Goal: Task Accomplishment & Management: Complete application form

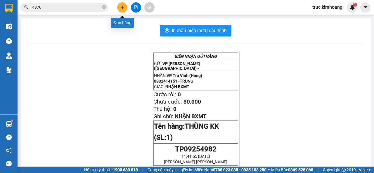
click at [120, 6] on icon "plus" at bounding box center [122, 7] width 4 height 4
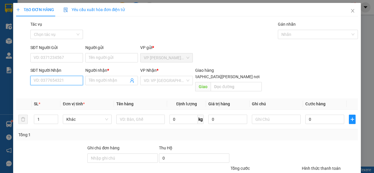
click at [64, 81] on input "SĐT Người Nhận" at bounding box center [56, 80] width 53 height 9
type input "2"
type input "0344447277"
click at [70, 90] on div "0344447277 - NHẬT" at bounding box center [56, 92] width 45 height 6
type input "NHẬT"
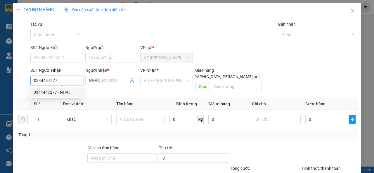
type input "110.000"
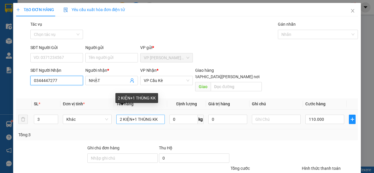
type input "0344447277"
drag, startPoint x: 157, startPoint y: 114, endPoint x: 111, endPoint y: 117, distance: 46.2
click at [111, 117] on tr "3 Khác 2 KIỆN+1 [PERSON_NAME] 0 kg 0 110.000" at bounding box center [186, 120] width 341 height 20
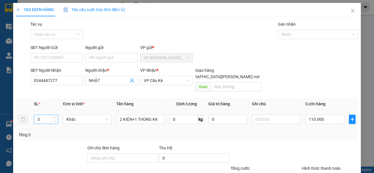
type input "2"
click at [54, 120] on icon "down" at bounding box center [55, 121] width 2 height 2
drag, startPoint x: 164, startPoint y: 111, endPoint x: 158, endPoint y: 112, distance: 5.6
click at [158, 112] on td "2 KIỆN+1 THÙNG KK" at bounding box center [140, 120] width 53 height 20
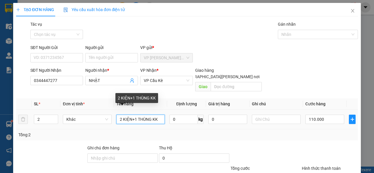
drag, startPoint x: 158, startPoint y: 112, endPoint x: 113, endPoint y: 119, distance: 46.1
click at [114, 119] on td "2 KIỆN+1 THÙNG KK" at bounding box center [140, 120] width 53 height 20
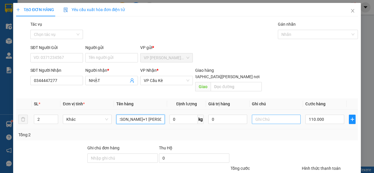
type input "1 [PERSON_NAME]+1 [PERSON_NAME]"
click at [264, 116] on input "text" at bounding box center [276, 119] width 49 height 9
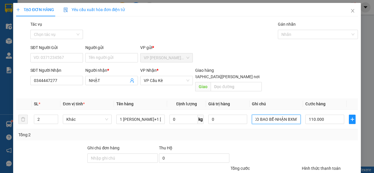
scroll to position [0, 4]
type input "KO BAO BỂ-NHẬN BXMT"
click at [325, 115] on input "110.000" at bounding box center [324, 119] width 39 height 9
type input "1"
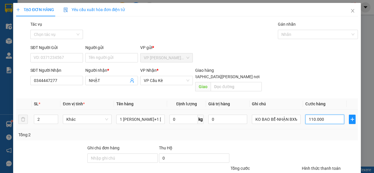
type input "1"
type input "10"
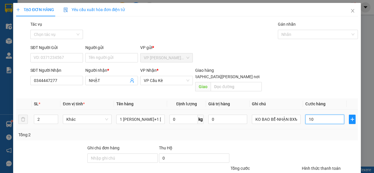
type input "100"
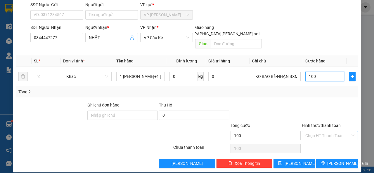
type input "100"
type input "100.000"
click at [317, 131] on input "Hình thức thanh toán" at bounding box center [327, 135] width 45 height 9
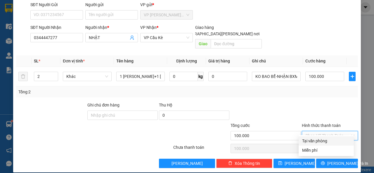
click at [318, 140] on div "Tại văn phòng" at bounding box center [326, 141] width 48 height 6
type input "0"
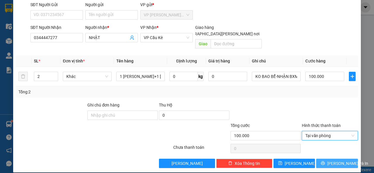
click at [325, 159] on button "[PERSON_NAME] và In" at bounding box center [337, 163] width 42 height 9
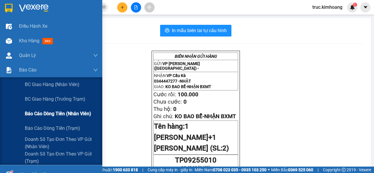
click at [52, 109] on div "Báo cáo dòng tiền (nhân viên)" at bounding box center [61, 114] width 73 height 15
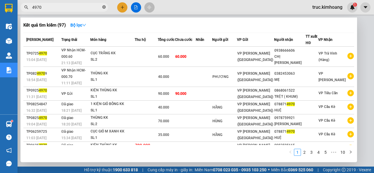
click at [105, 7] on icon "close-circle" at bounding box center [104, 7] width 4 height 4
type input "5010"
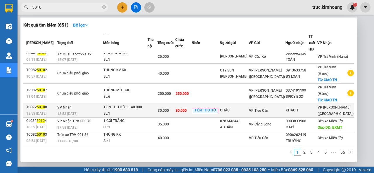
scroll to position [90, 0]
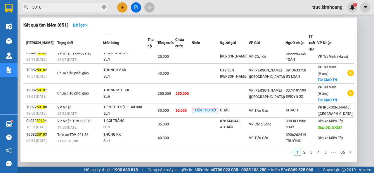
click at [103, 6] on icon "close-circle" at bounding box center [104, 7] width 4 height 4
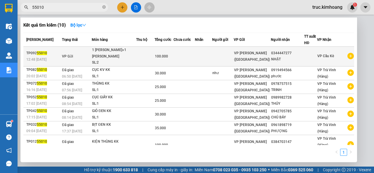
type input "55010"
click at [225, 56] on td at bounding box center [223, 57] width 22 height 20
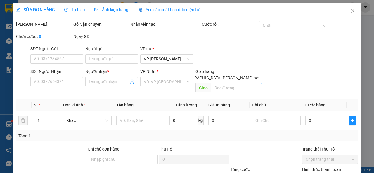
type input "0344447277"
type input "NHẬT"
type input "100.000"
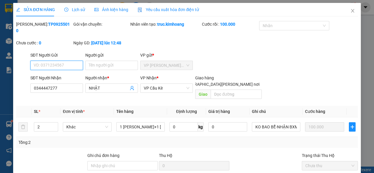
scroll to position [50, 0]
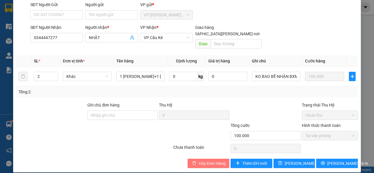
click at [217, 160] on span "Hủy Đơn Hàng" at bounding box center [211, 163] width 27 height 6
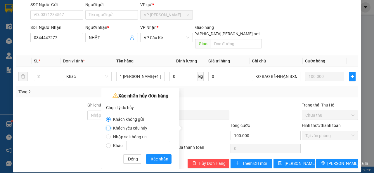
click at [109, 128] on input "Khách yêu cầu hủy" at bounding box center [108, 128] width 5 height 5
radio input "true"
radio input "false"
click at [110, 136] on input "Nhập sai thông tin" at bounding box center [108, 137] width 5 height 5
radio input "true"
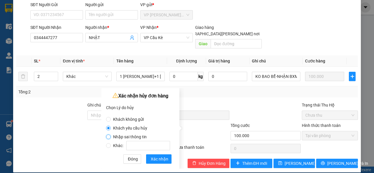
radio input "false"
click at [155, 159] on span "Xác nhận" at bounding box center [160, 159] width 18 height 6
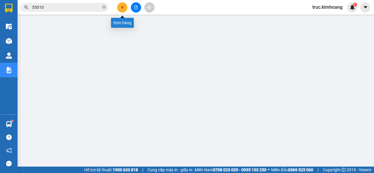
click at [122, 8] on icon "plus" at bounding box center [122, 7] width 4 height 4
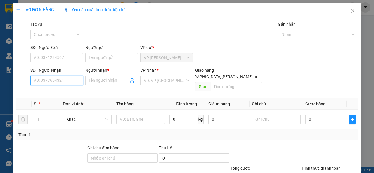
click at [70, 81] on input "SĐT Người Nhận" at bounding box center [56, 80] width 53 height 9
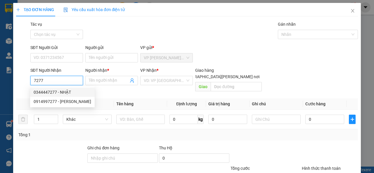
click at [72, 91] on div "0344447277 - NHẬT" at bounding box center [62, 92] width 57 height 6
type input "0344447277"
type input "NHẬT"
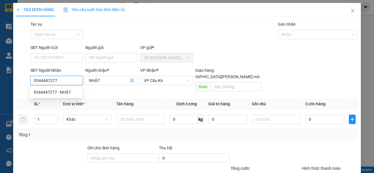
type input "110.000"
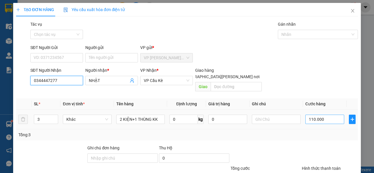
type input "0344447277"
click at [320, 115] on input "110.000" at bounding box center [324, 119] width 39 height 9
type input "1"
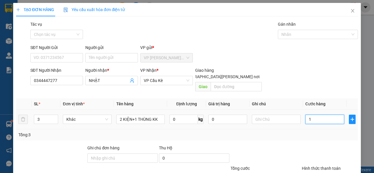
type input "10"
type input "100"
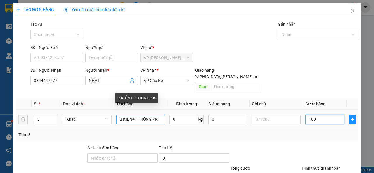
type input "100"
type input "100.000"
click at [121, 115] on input "2 KIỆN+1 THÙNG KK" at bounding box center [140, 119] width 49 height 9
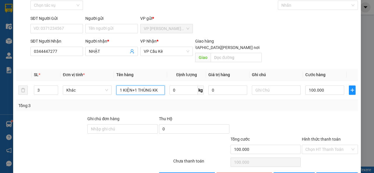
scroll to position [43, 0]
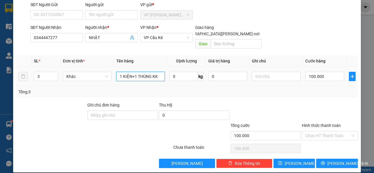
type input "1 KIỆN+1 THÙNG KK"
click at [281, 71] on div at bounding box center [276, 77] width 49 height 12
click at [279, 72] on input "text" at bounding box center [276, 76] width 49 height 9
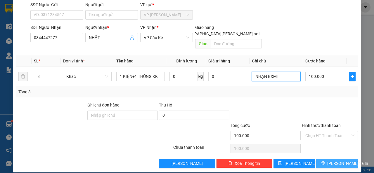
type input "NHẬN BXMT"
click at [322, 161] on icon "printer" at bounding box center [322, 163] width 4 height 4
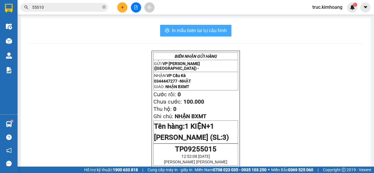
click at [181, 35] on button "In mẫu biên lai tự cấu hình" at bounding box center [195, 31] width 71 height 12
click at [212, 32] on span "In mẫu biên lai tự cấu hình" at bounding box center [199, 30] width 55 height 7
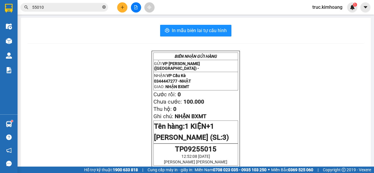
click at [104, 9] on icon "close-circle" at bounding box center [104, 7] width 4 height 4
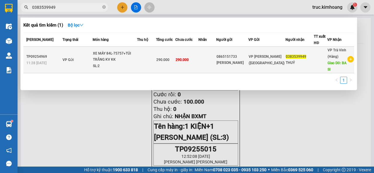
type input "0383539949"
click at [232, 60] on div "[PERSON_NAME]" at bounding box center [232, 63] width 32 height 6
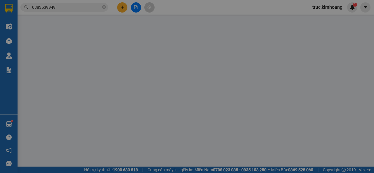
type input "0865151733"
type input "[PERSON_NAME]"
type input "0383539949"
type input "THUÝ"
type input "BA SI"
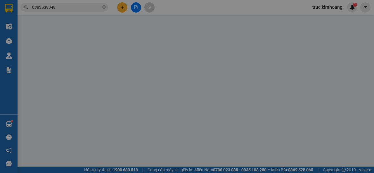
type input "290.000"
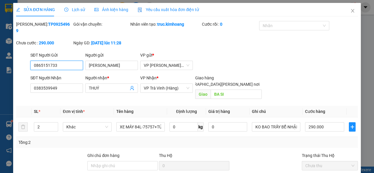
scroll to position [50, 0]
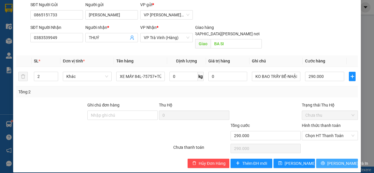
click at [323, 159] on button "[PERSON_NAME] và In" at bounding box center [337, 163] width 42 height 9
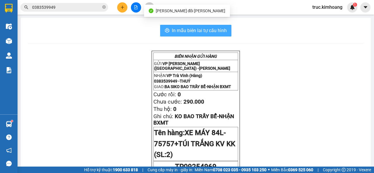
click at [219, 32] on span "In mẫu biên lai tự cấu hình" at bounding box center [199, 30] width 55 height 7
